Goal: Transaction & Acquisition: Purchase product/service

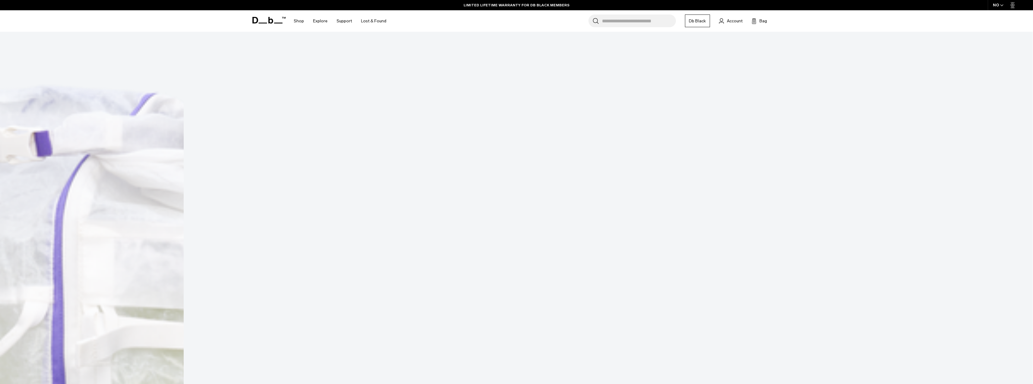
scroll to position [136, 0]
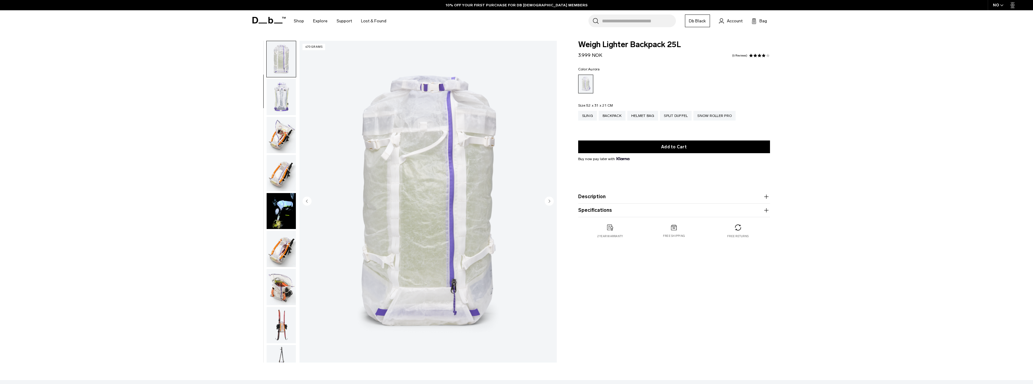
click at [550, 203] on circle "Next slide" at bounding box center [549, 200] width 9 height 9
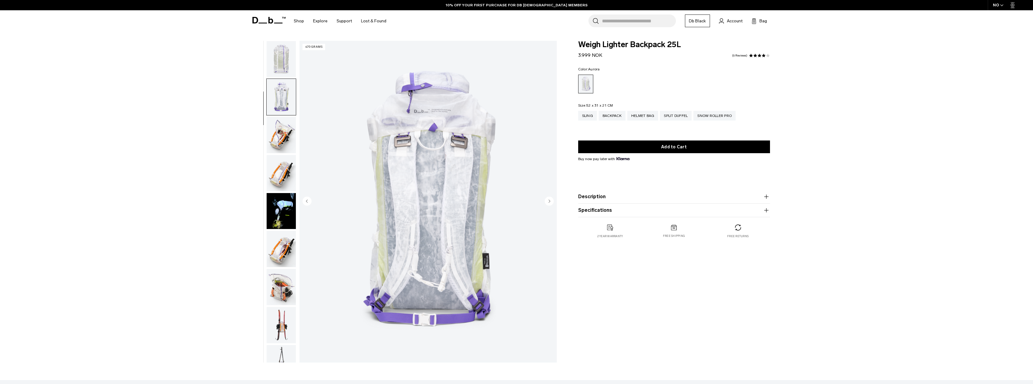
scroll to position [114, 0]
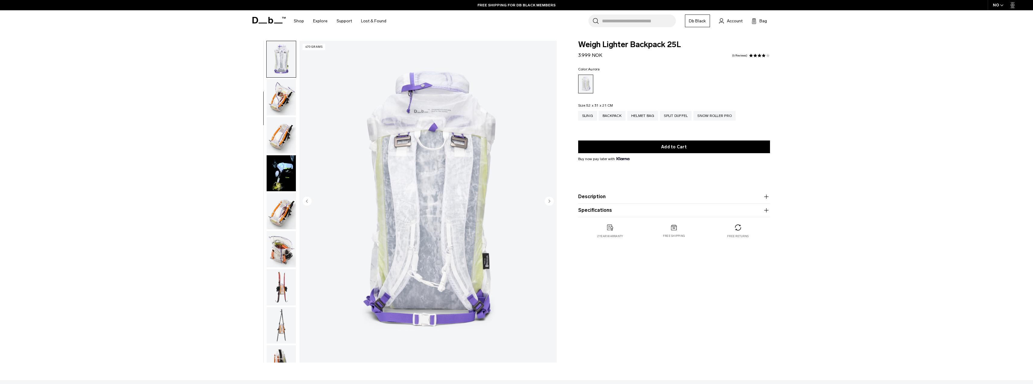
click at [550, 203] on circle "Next slide" at bounding box center [549, 200] width 9 height 9
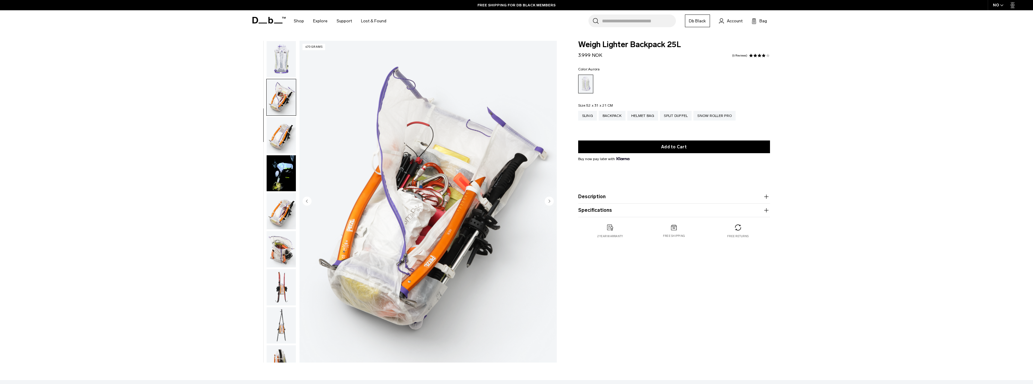
scroll to position [152, 0]
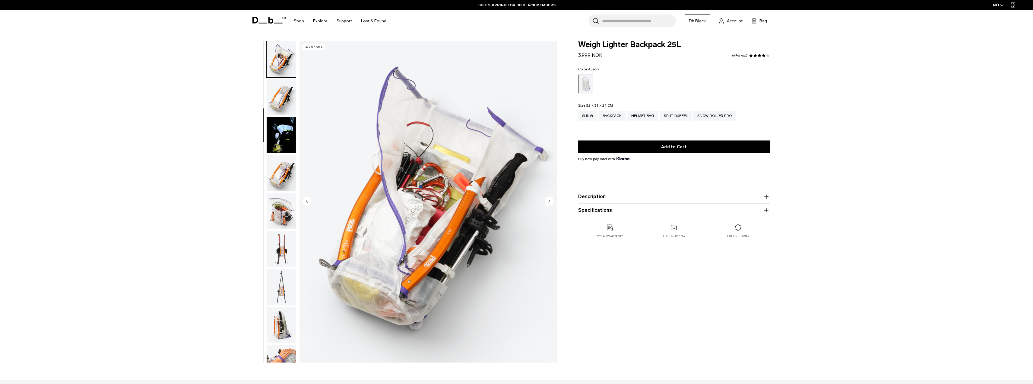
click at [550, 203] on circle "Next slide" at bounding box center [549, 200] width 9 height 9
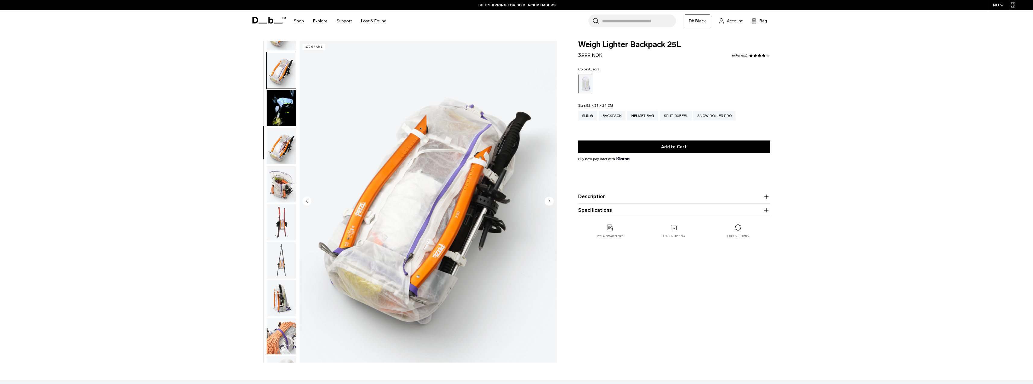
scroll to position [190, 0]
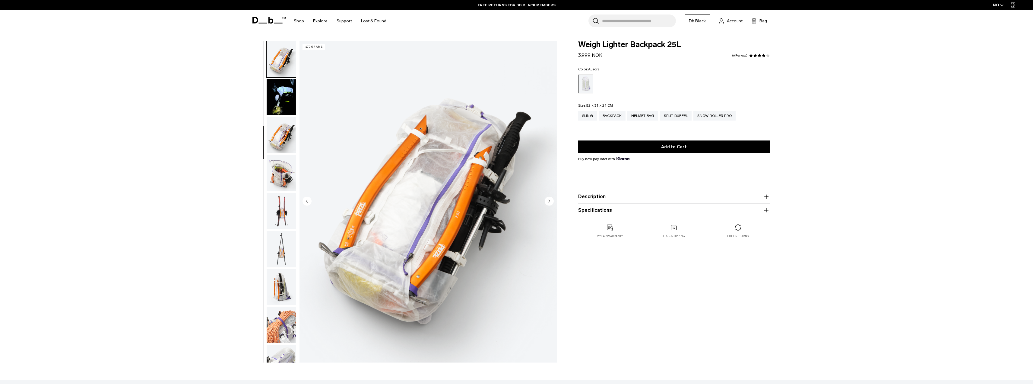
click at [550, 203] on circle "Next slide" at bounding box center [549, 200] width 9 height 9
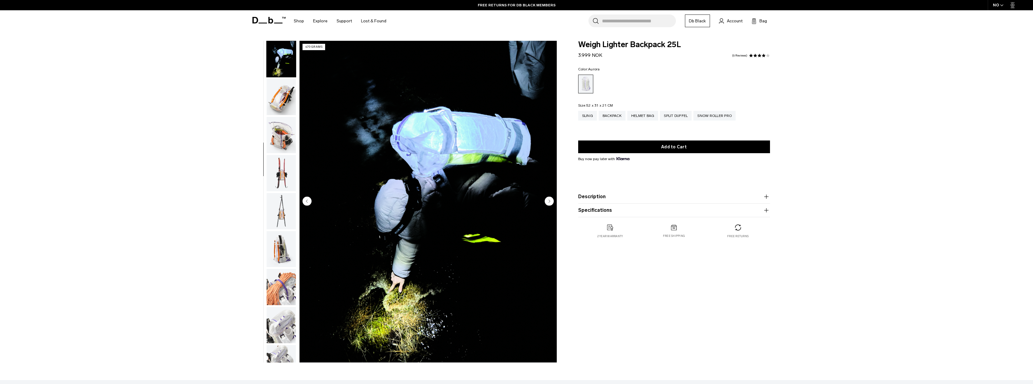
click at [550, 203] on circle "Next slide" at bounding box center [549, 200] width 9 height 9
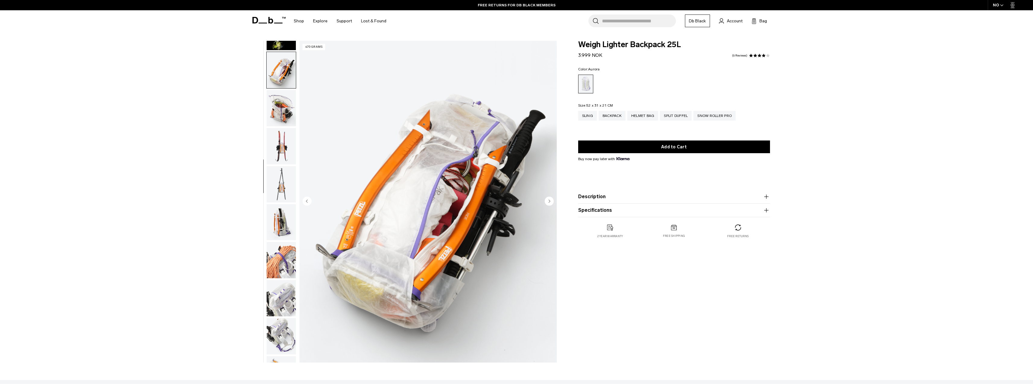
scroll to position [266, 0]
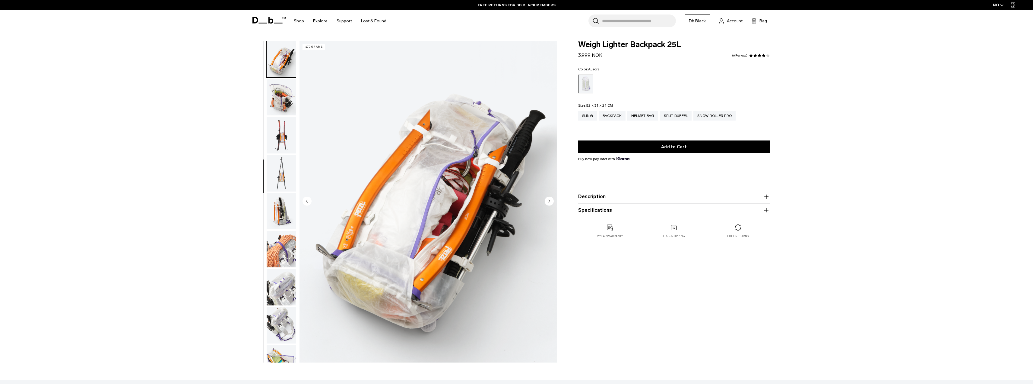
click at [550, 203] on circle "Next slide" at bounding box center [549, 200] width 9 height 9
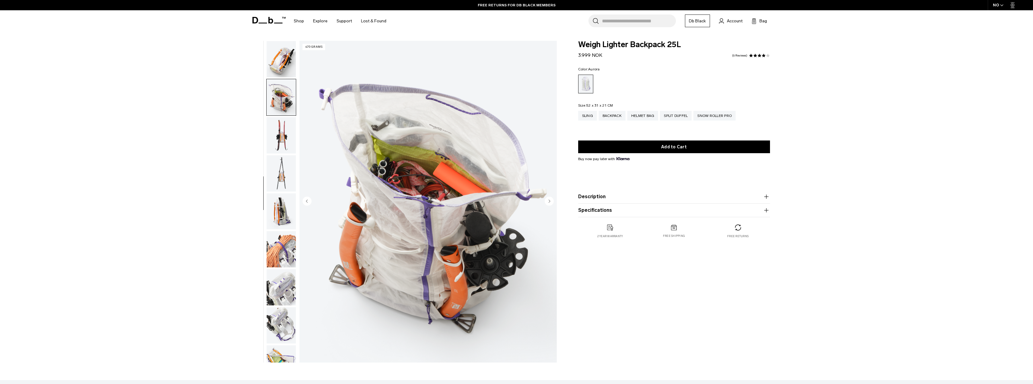
scroll to position [304, 0]
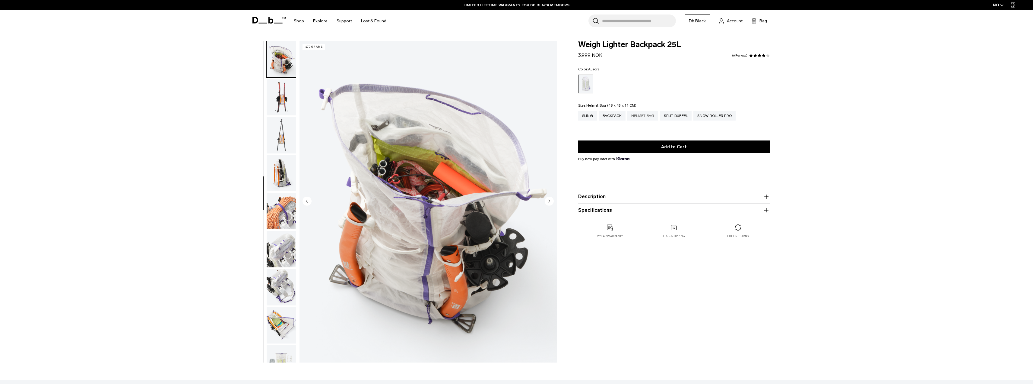
click at [638, 117] on div "Helmet Bag" at bounding box center [643, 116] width 31 height 10
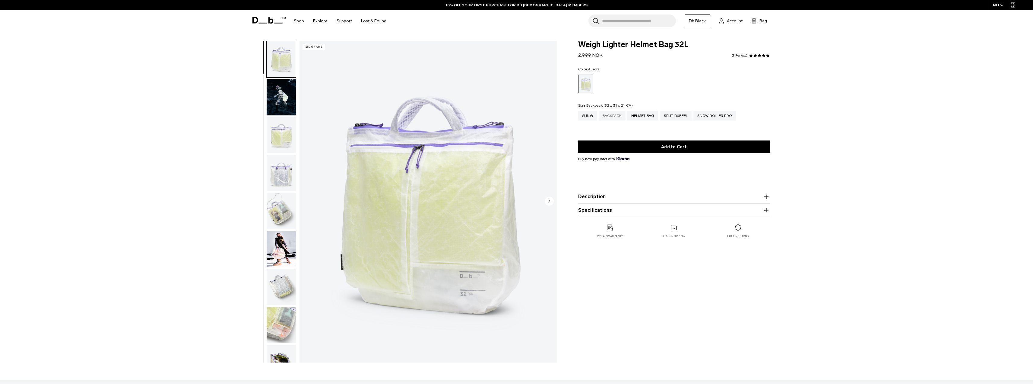
click at [612, 116] on div "Backpack" at bounding box center [612, 116] width 27 height 10
